Goal: Task Accomplishment & Management: Complete application form

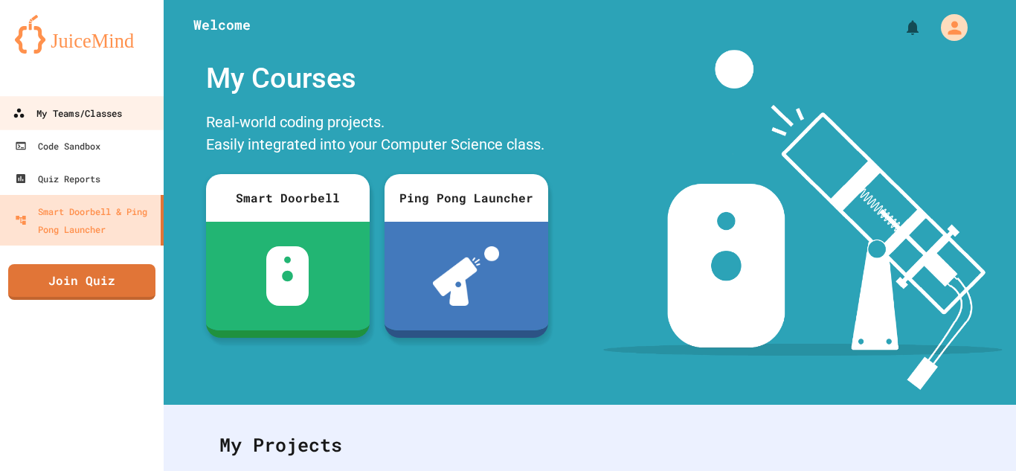
click at [66, 117] on div "My Teams/Classes" at bounding box center [67, 113] width 109 height 19
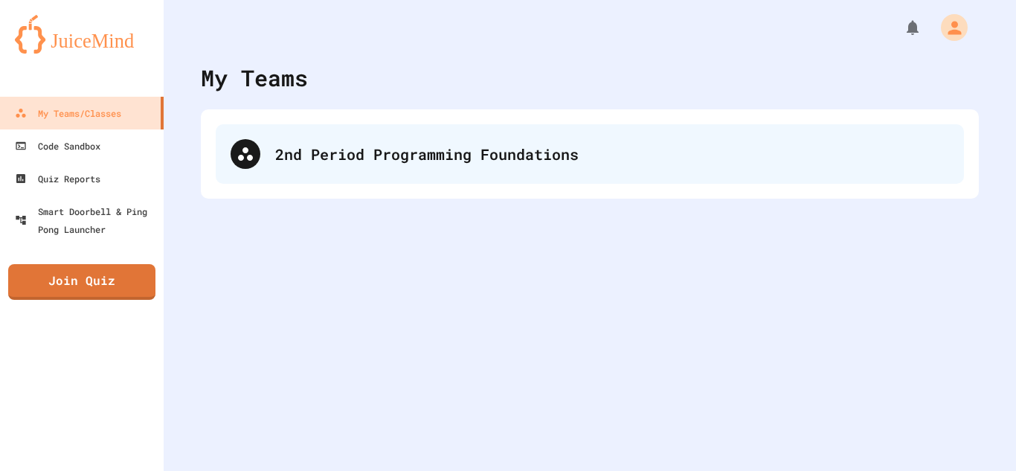
click at [287, 162] on div "2nd Period Programming Foundations" at bounding box center [612, 154] width 674 height 22
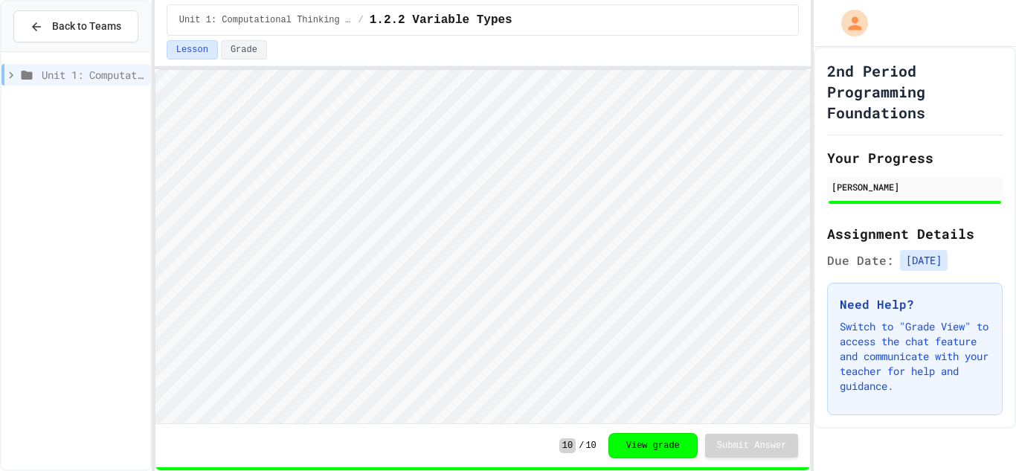
scroll to position [1, 0]
click at [3, 79] on div "Unit 1: Computational Thinking and Problem Solving" at bounding box center [75, 75] width 149 height 22
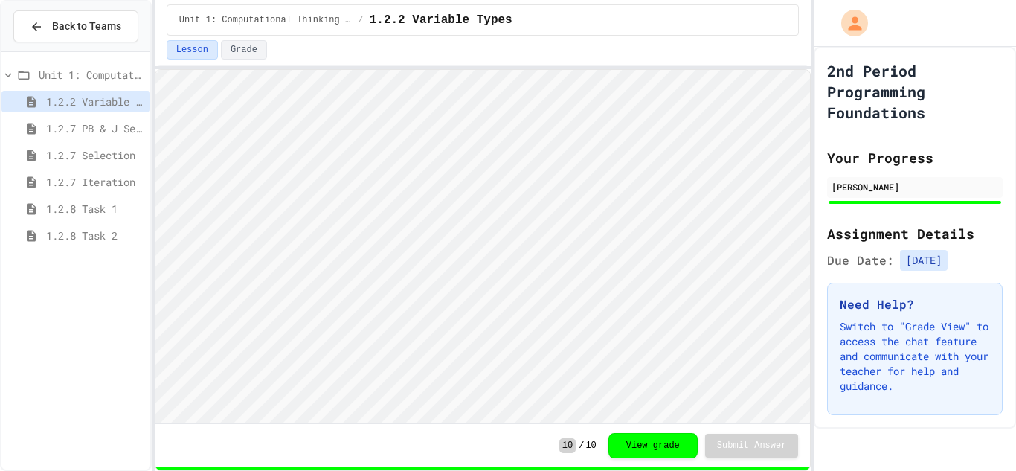
click at [65, 237] on span "1.2.8 Task 2" at bounding box center [95, 236] width 98 height 16
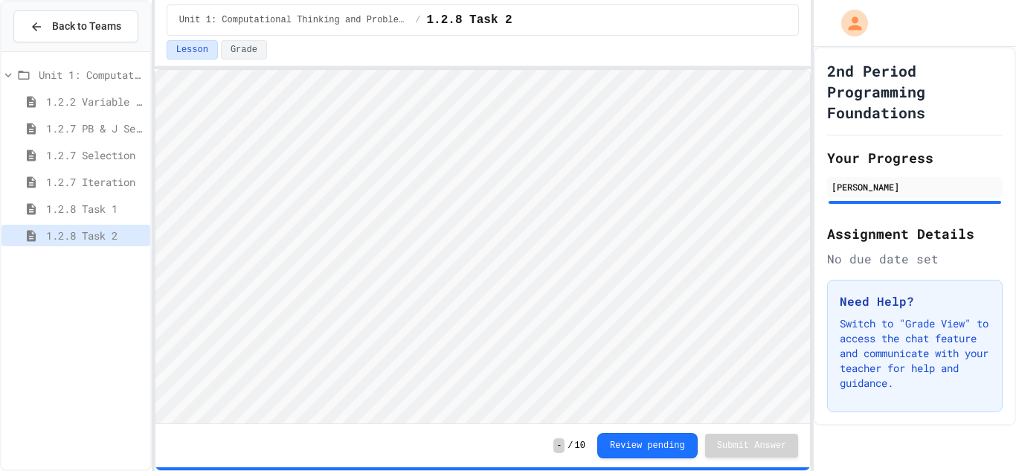
click at [101, 204] on span "1.2.8 Task 1" at bounding box center [95, 209] width 98 height 16
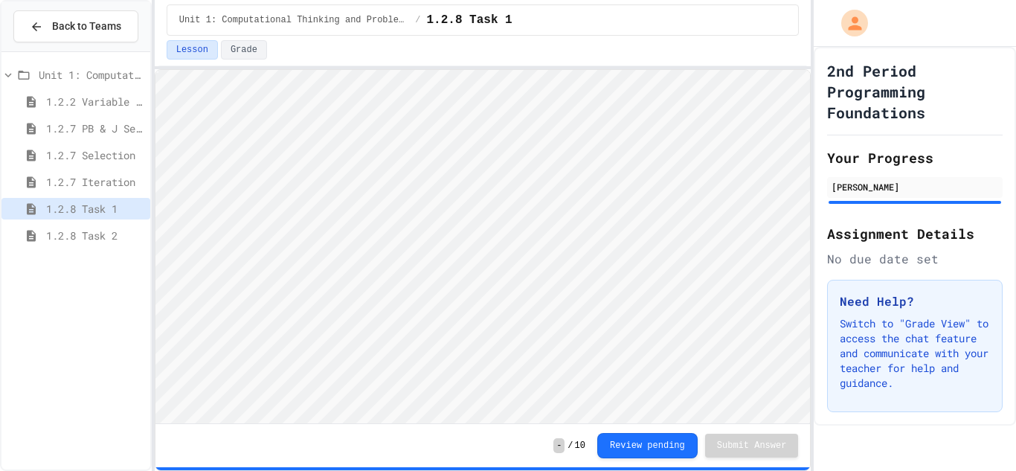
type textarea "**"
click at [34, 253] on div "1.3.1 Sequencing Patterns/Trends" at bounding box center [75, 262] width 149 height 22
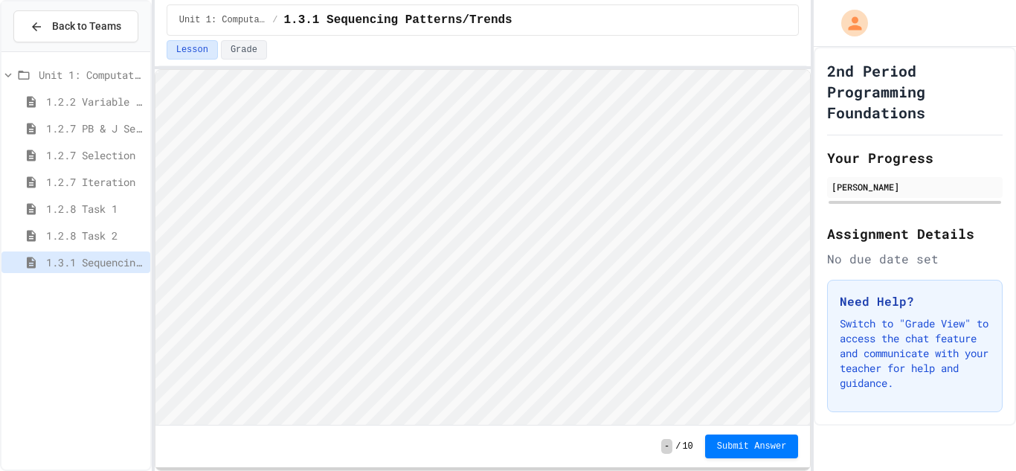
scroll to position [1, 0]
type textarea "****"
click at [767, 451] on button "Submit Answer" at bounding box center [752, 445] width 94 height 24
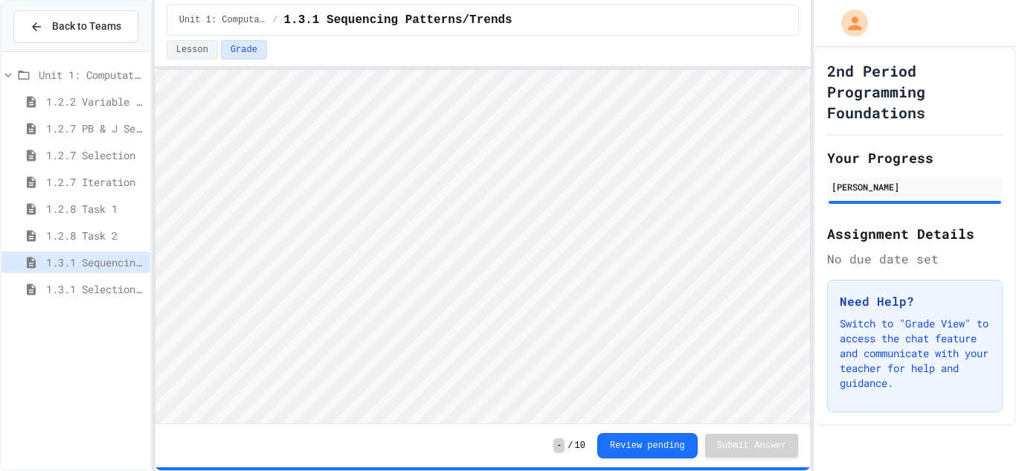
click at [102, 285] on span "1.3.1 Selection Patterns/Trends" at bounding box center [95, 289] width 98 height 16
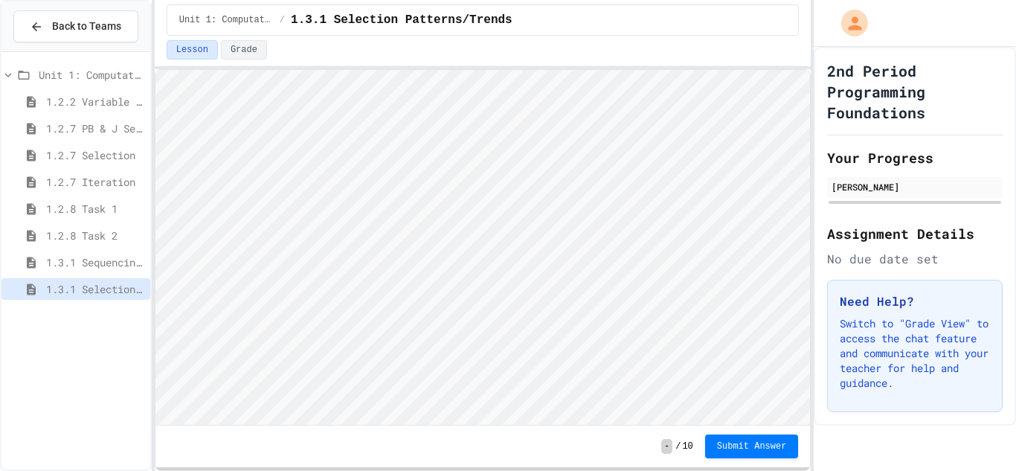
scroll to position [1, 0]
click at [103, 311] on span "1.3.1 Iteration Patterns/Trends" at bounding box center [95, 316] width 98 height 16
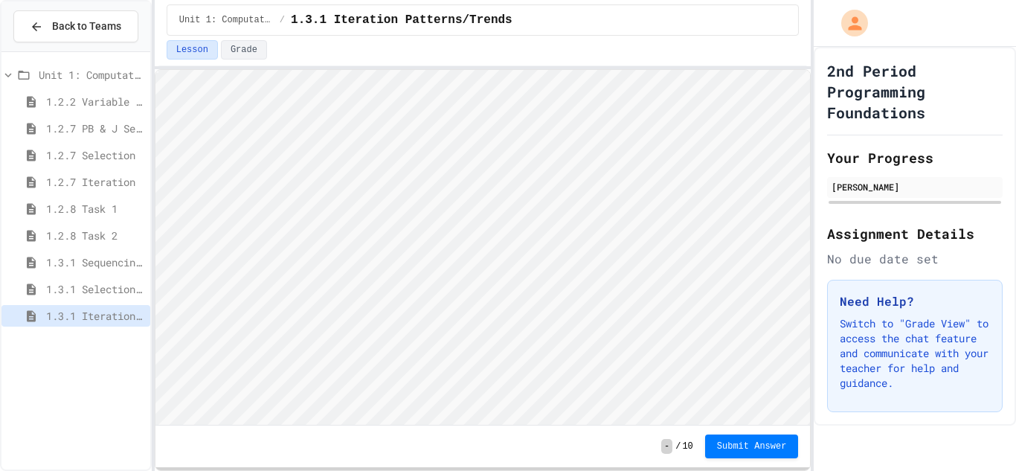
scroll to position [1, 0]
click at [725, 440] on span "Submit Answer" at bounding box center [752, 445] width 70 height 12
